Goal: Task Accomplishment & Management: Manage account settings

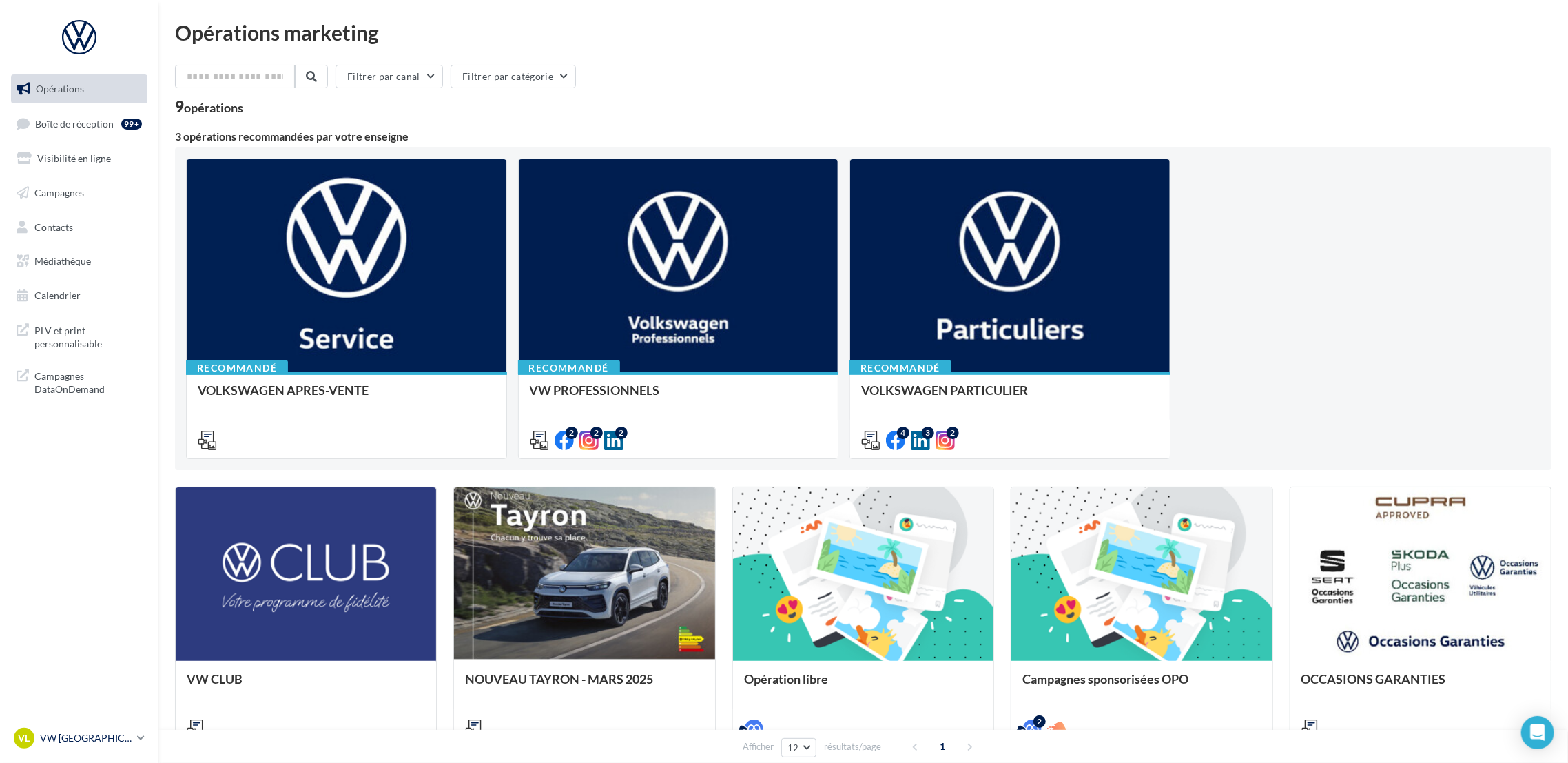
click at [115, 740] on p "VW [GEOGRAPHIC_DATA]" at bounding box center [85, 737] width 92 height 13
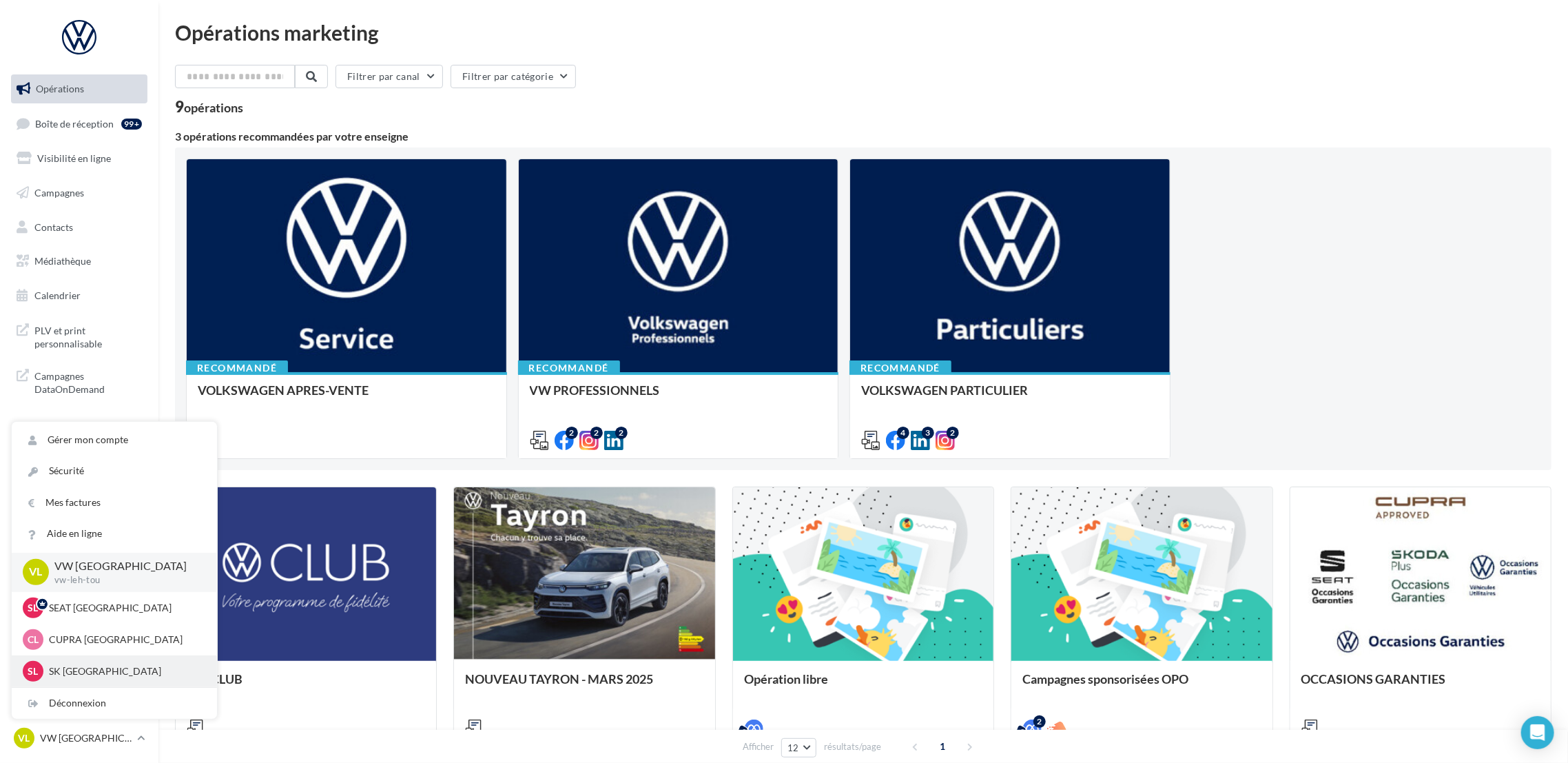
click at [119, 665] on p "SK [GEOGRAPHIC_DATA]" at bounding box center [125, 671] width 152 height 13
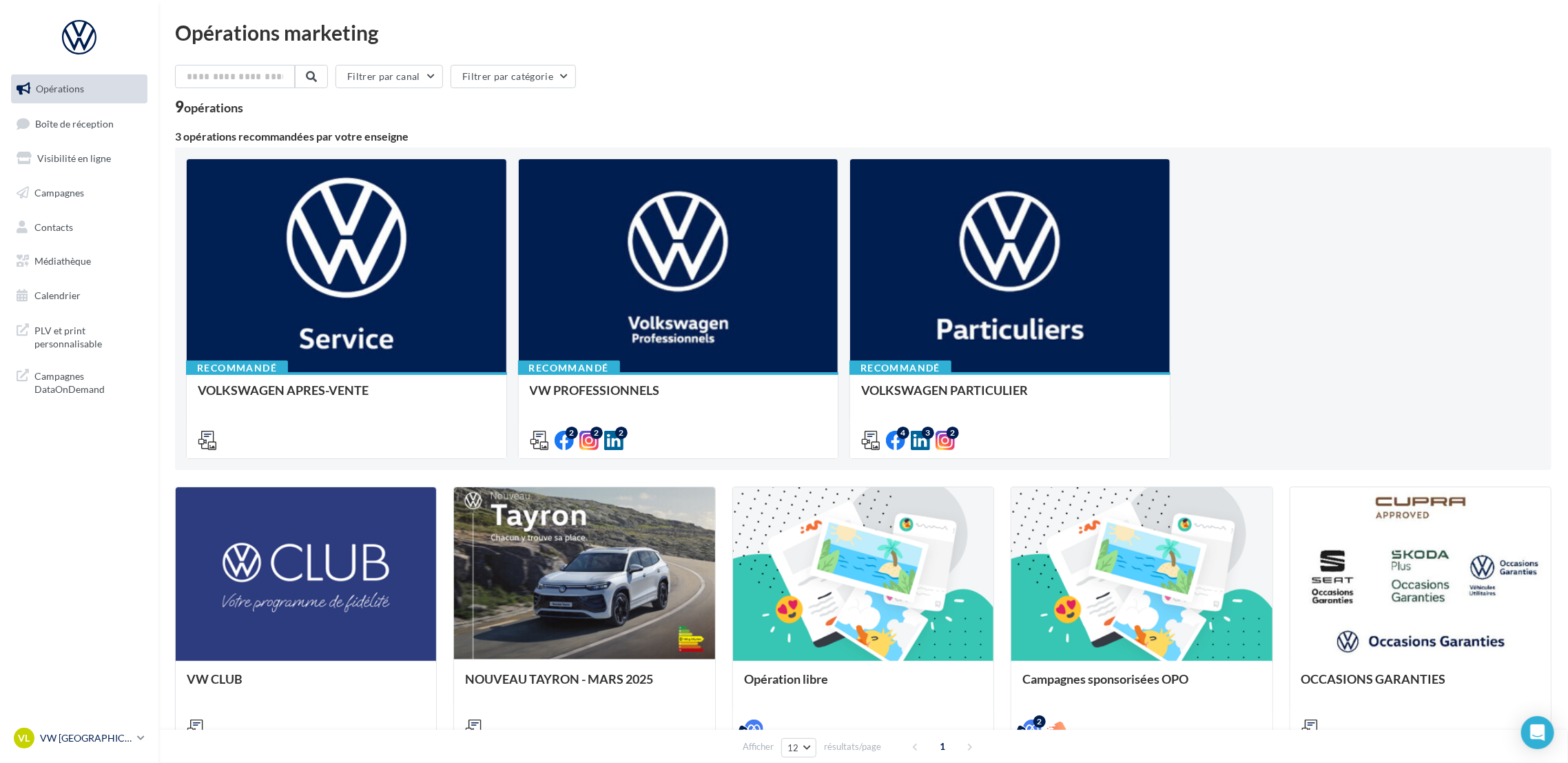
click at [143, 736] on icon at bounding box center [140, 737] width 8 height 12
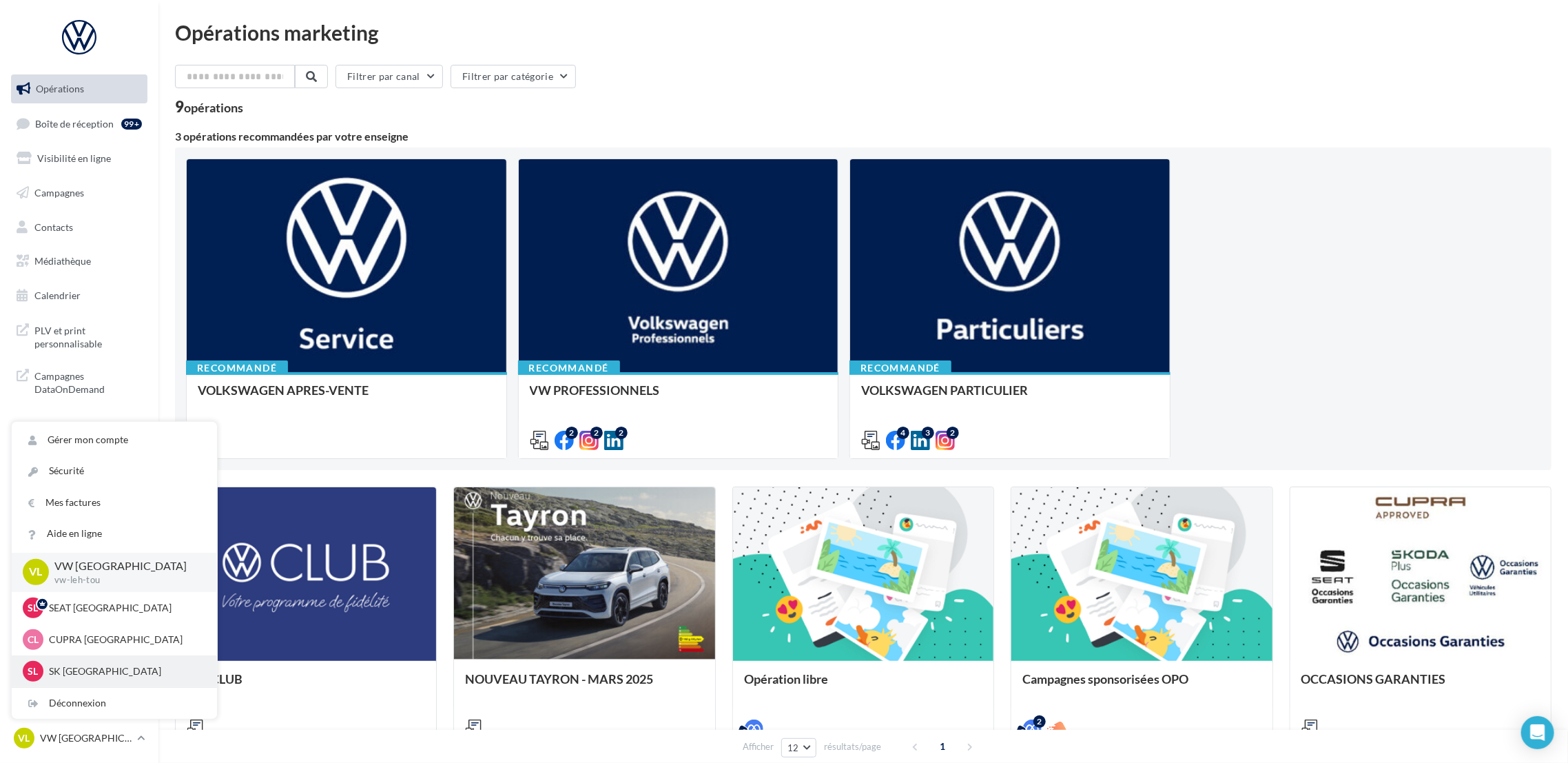
click at [147, 681] on div "SL SK LE HAVRE [PERSON_NAME]-tou" at bounding box center [114, 671] width 183 height 21
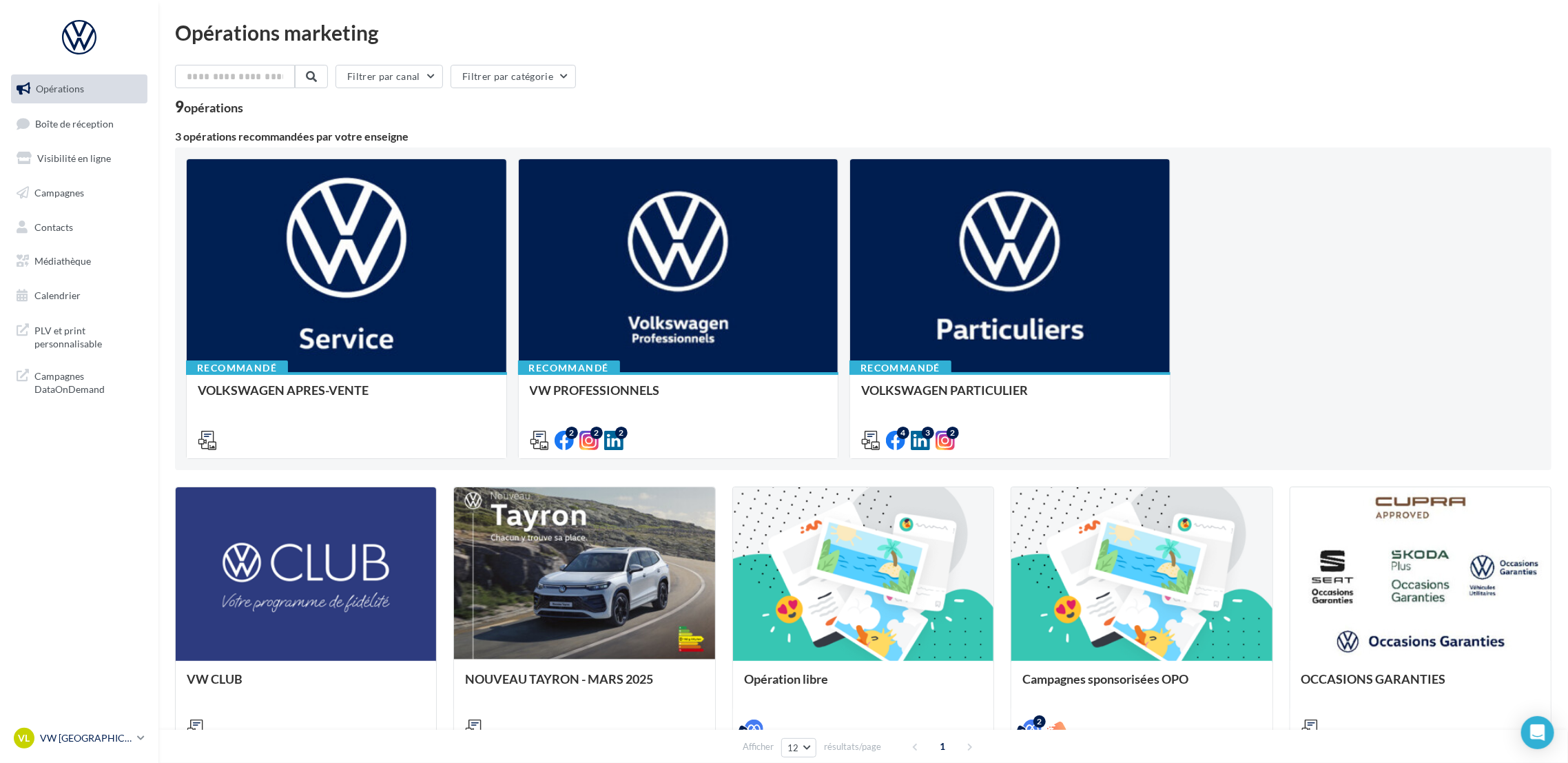
click at [140, 742] on icon at bounding box center [140, 737] width 8 height 12
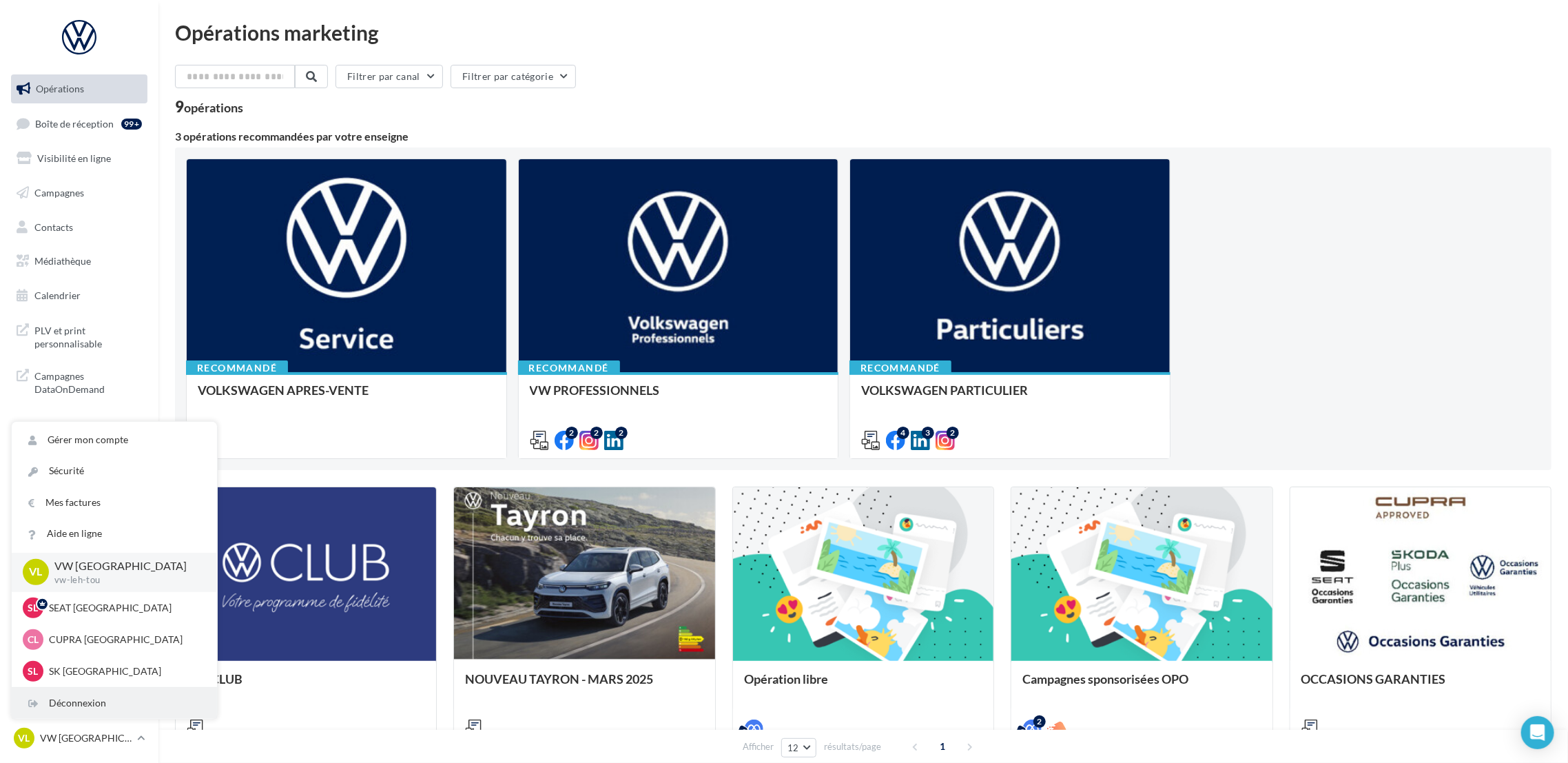
click at [138, 704] on div "Déconnexion" at bounding box center [114, 703] width 205 height 31
